Goal: Information Seeking & Learning: Learn about a topic

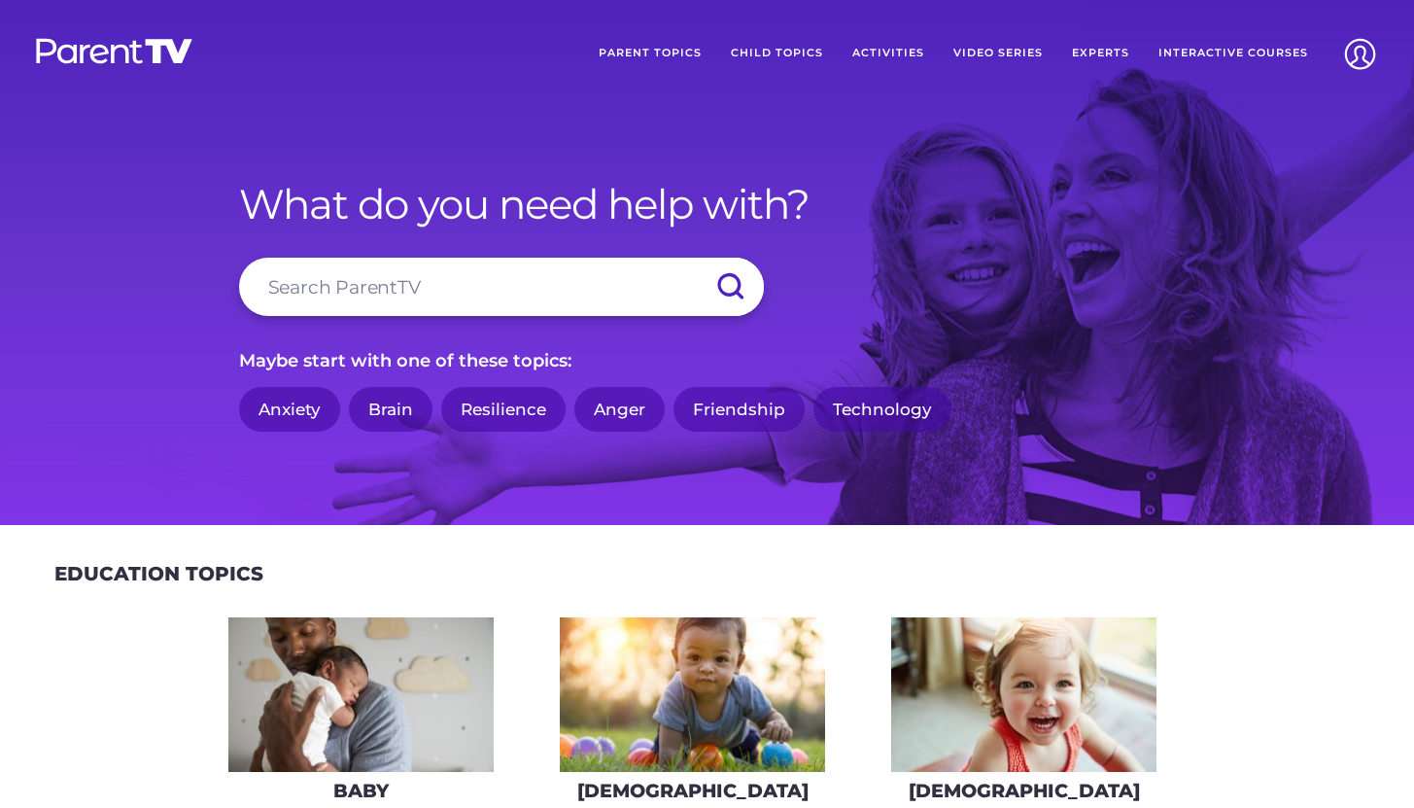
click at [465, 307] on input "search" at bounding box center [501, 287] width 525 height 58
type input "ready"
click at [696, 258] on input "submit" at bounding box center [730, 287] width 68 height 58
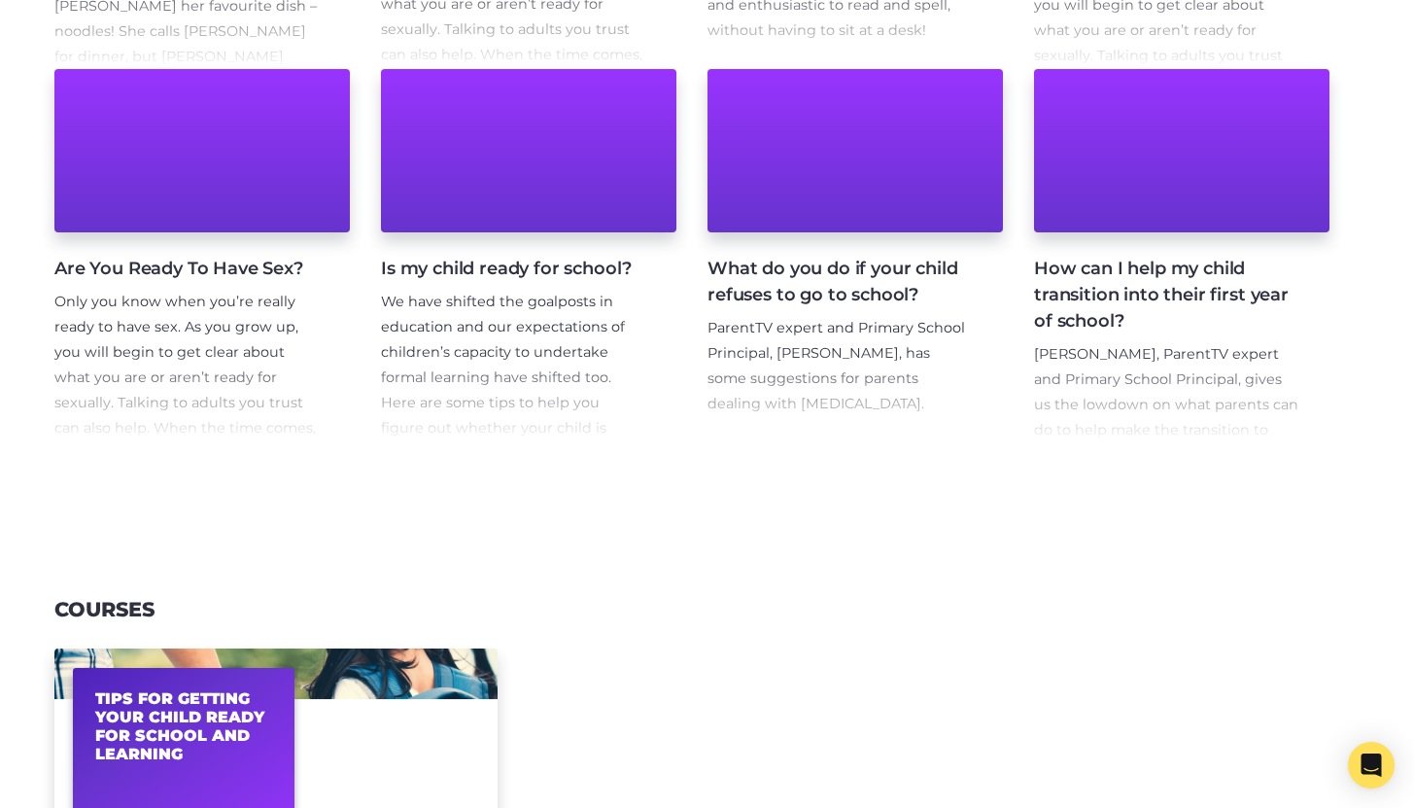
scroll to position [742, 0]
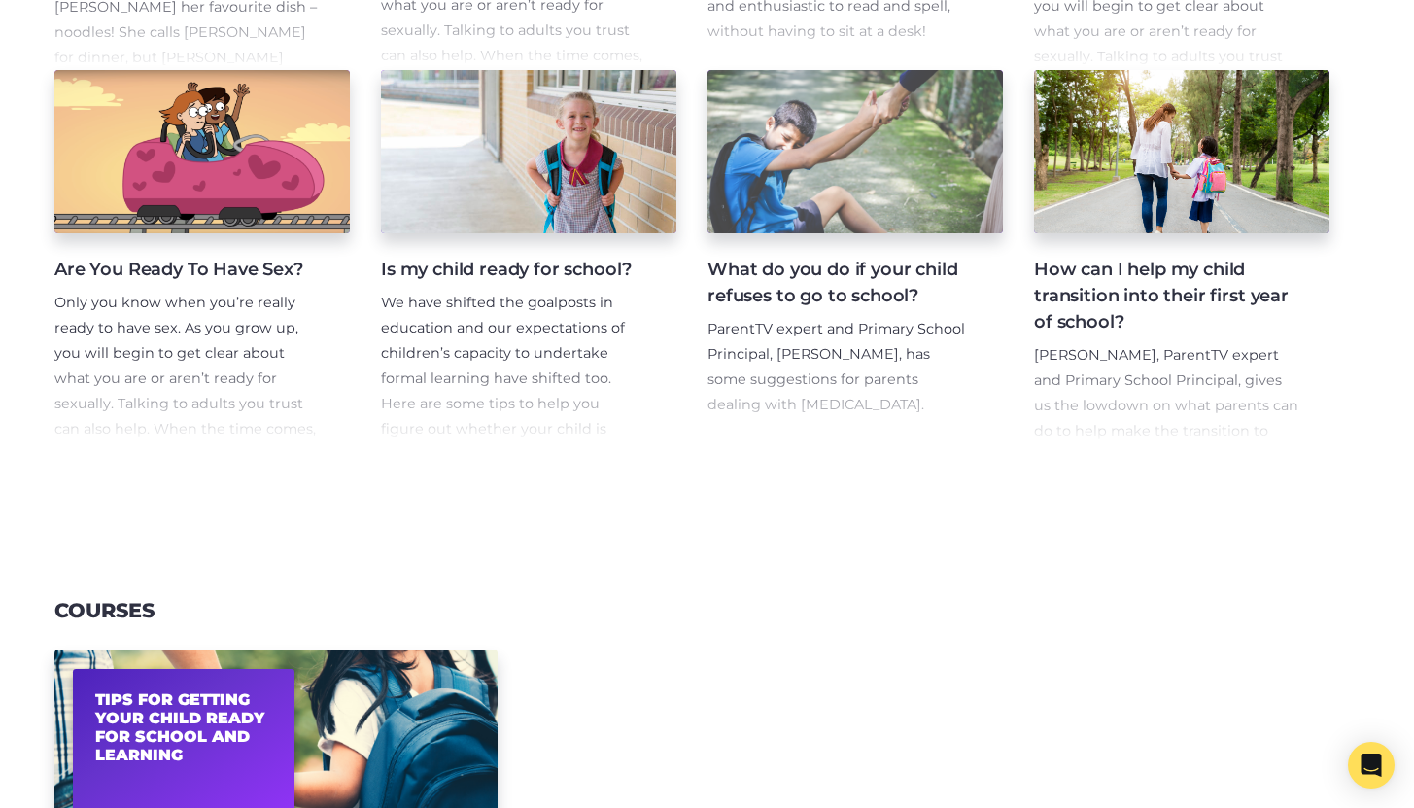
click at [478, 267] on h4 "Is my child ready for school?" at bounding box center [513, 270] width 264 height 26
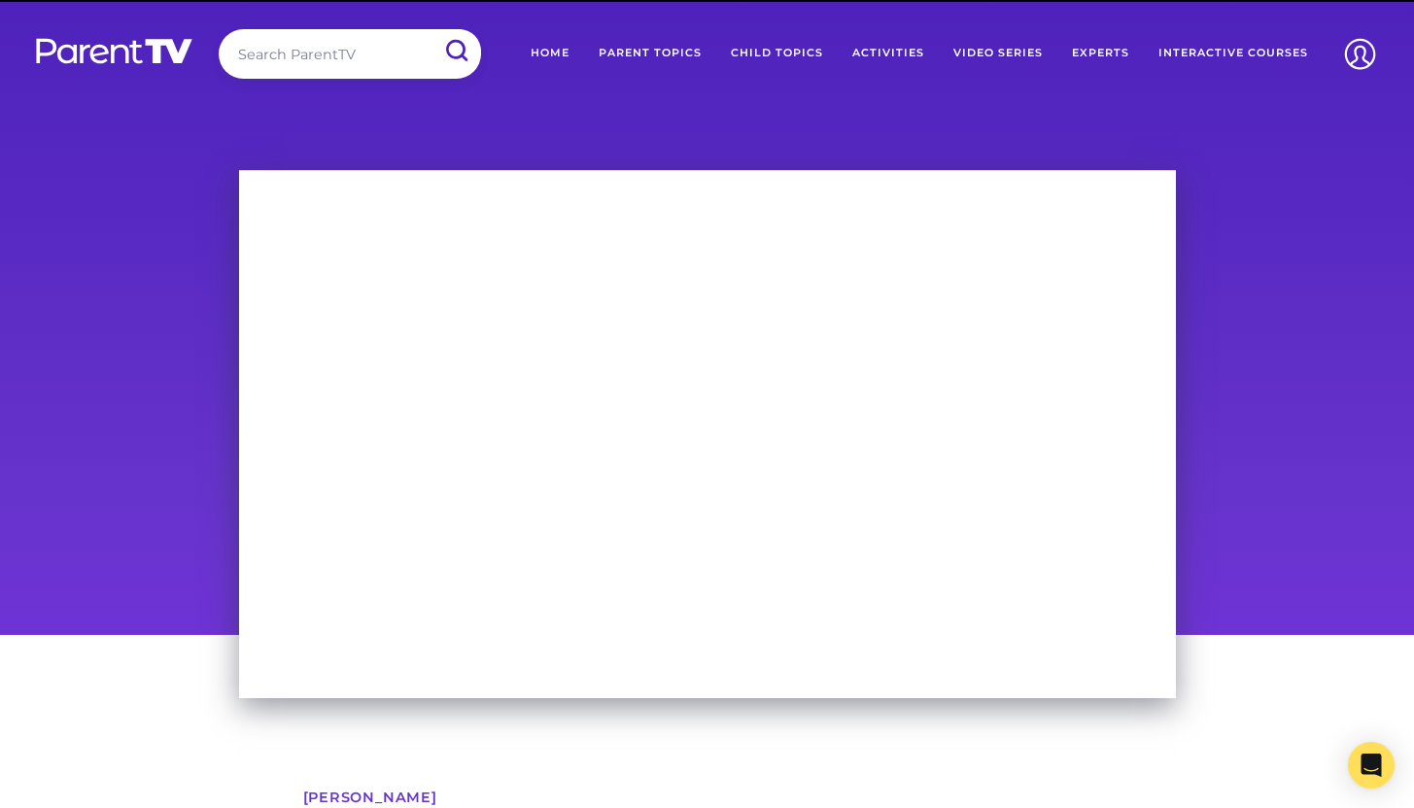
scroll to position [33, 0]
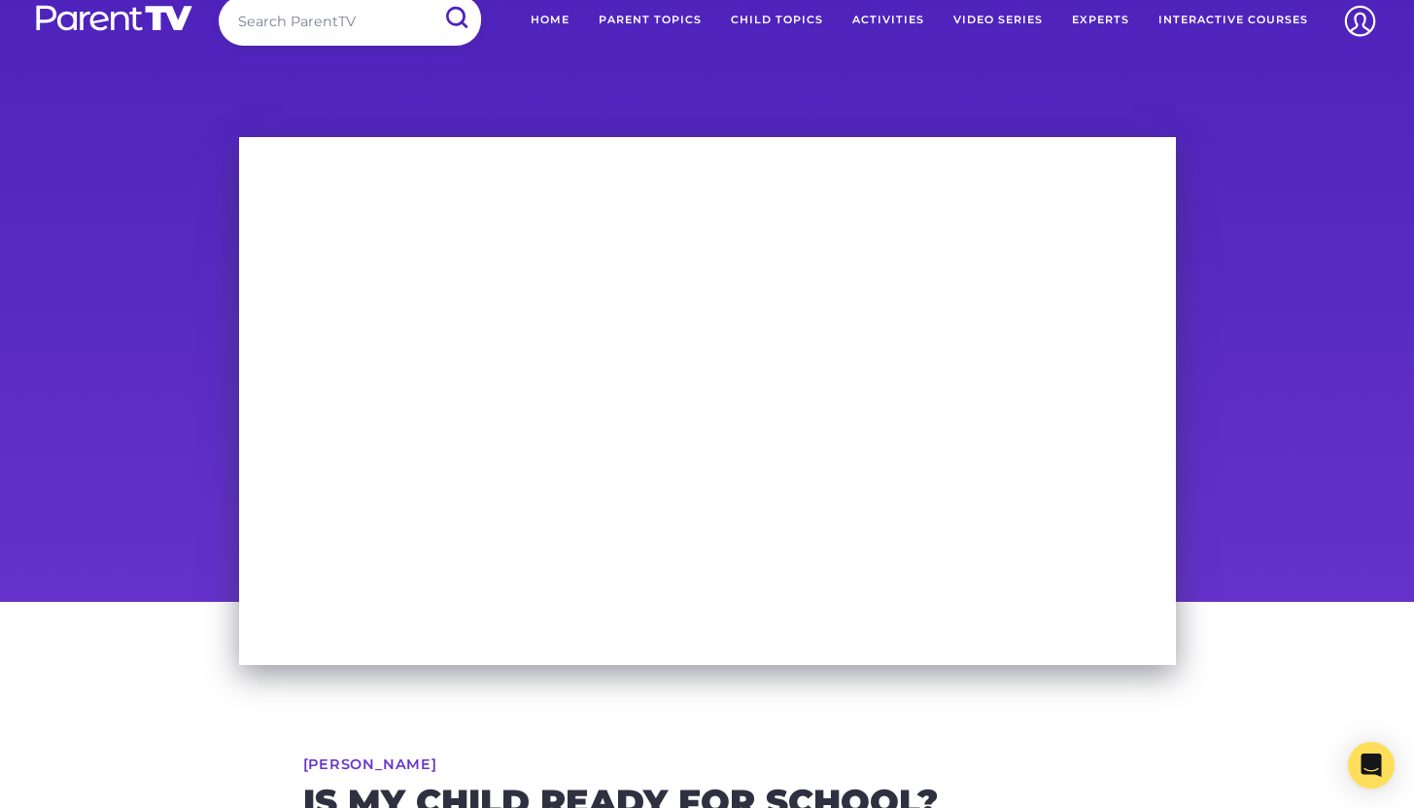
click at [316, 14] on input "search" at bounding box center [350, 21] width 262 height 50
click at [431, 0] on input "submit" at bounding box center [456, 18] width 51 height 44
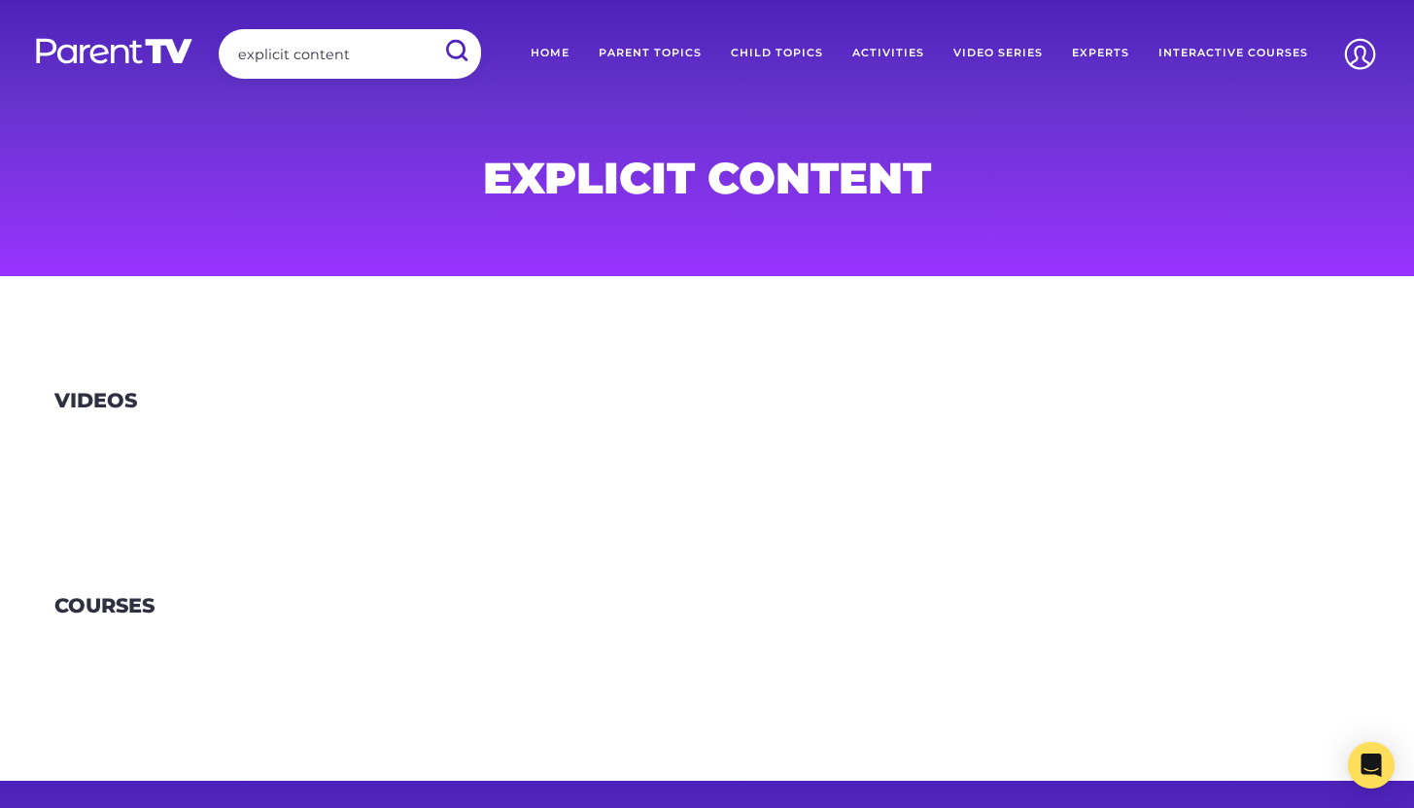
drag, startPoint x: 387, startPoint y: 62, endPoint x: 206, endPoint y: 36, distance: 182.7
click at [206, 36] on div "Search ParentTV explicit content" at bounding box center [255, 57] width 452 height 57
type input "swear"
click at [431, 29] on input "submit" at bounding box center [456, 51] width 51 height 44
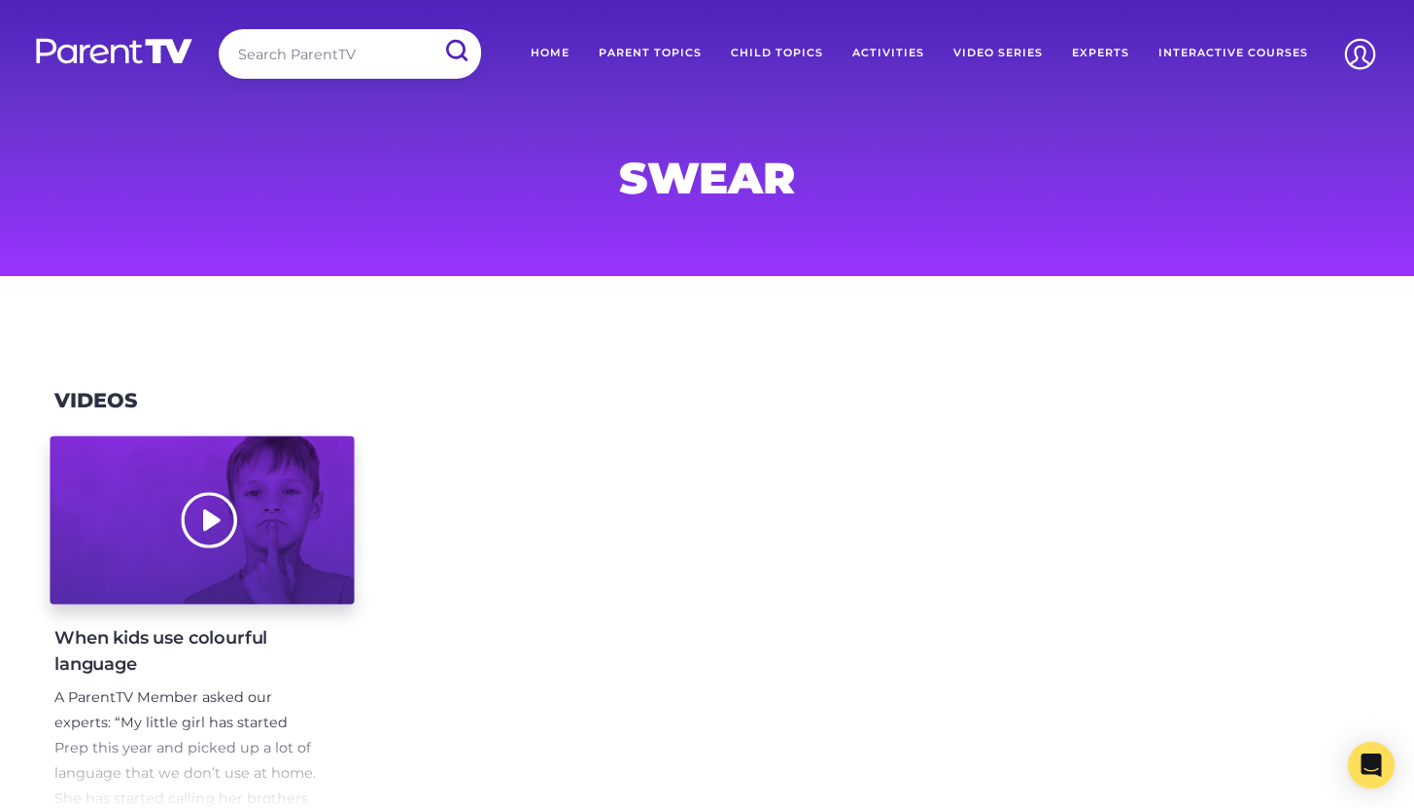
click at [179, 530] on div at bounding box center [202, 520] width 304 height 168
